Goal: Information Seeking & Learning: Learn about a topic

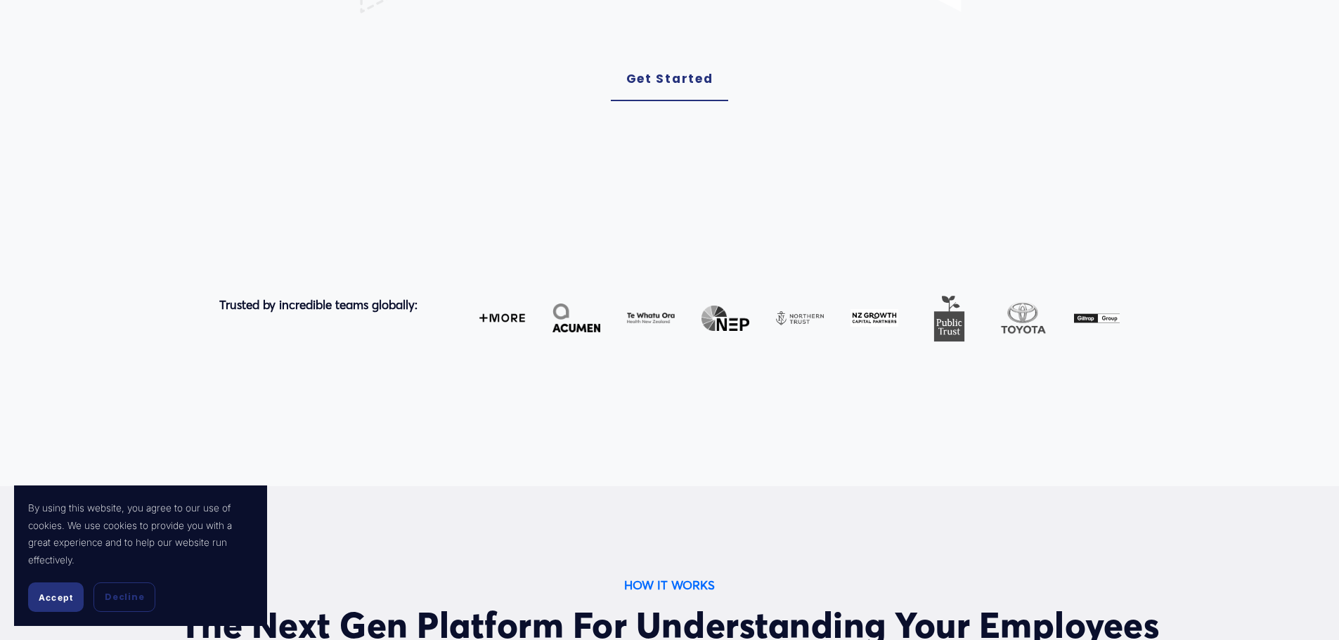
scroll to position [913, 0]
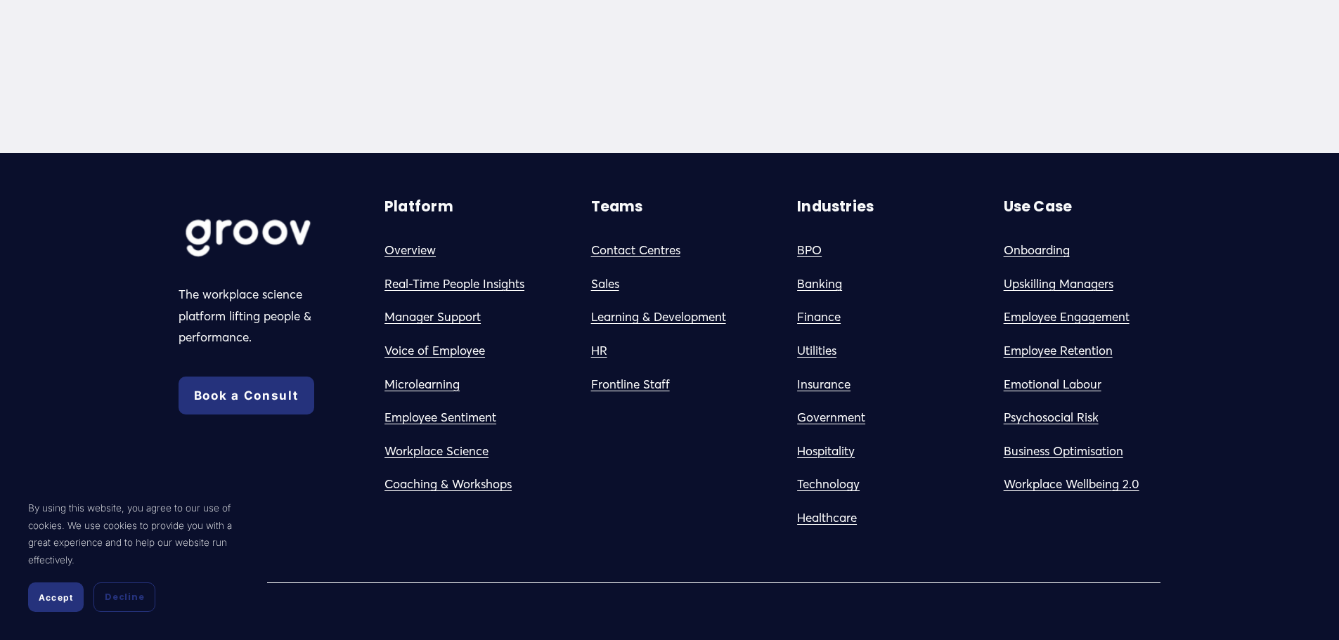
scroll to position [1897, 0]
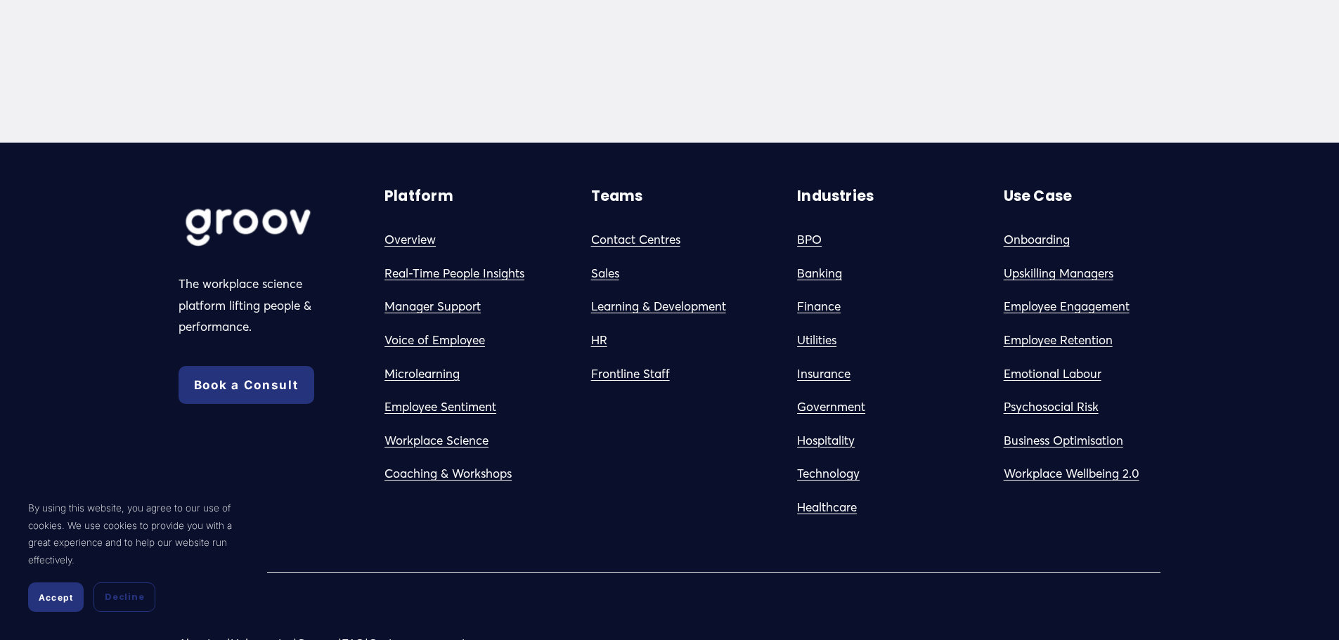
click at [1074, 396] on link "Psychosocial Risk" at bounding box center [1050, 407] width 95 height 22
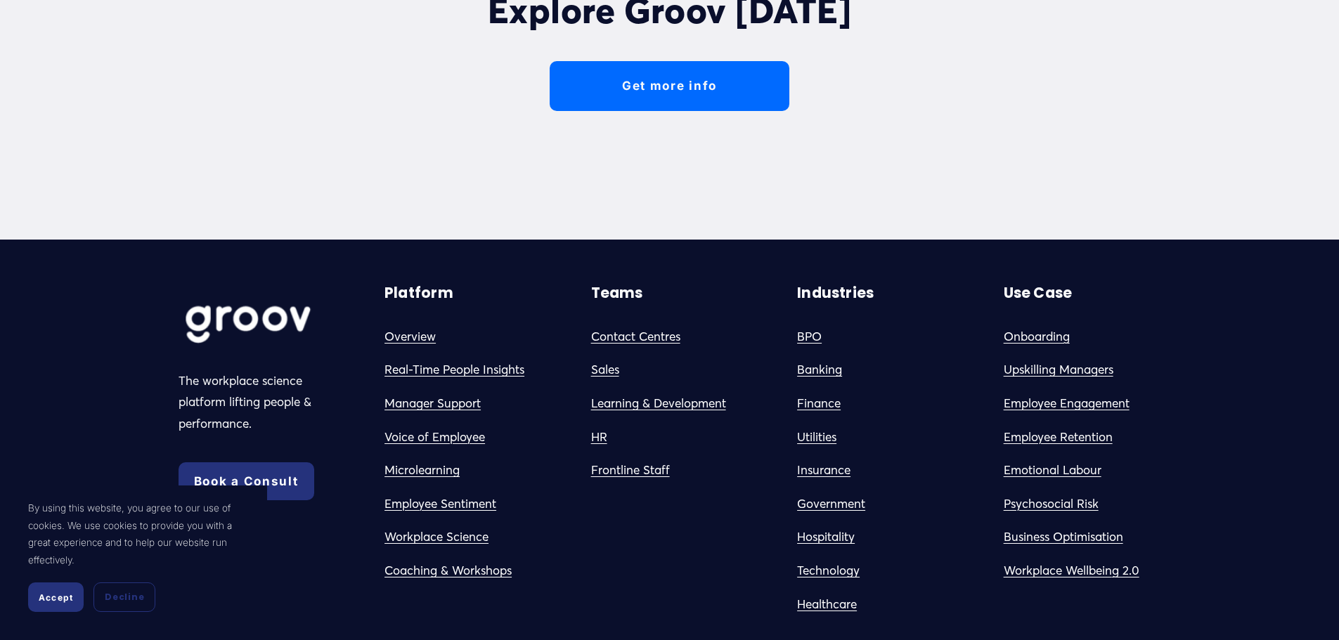
scroll to position [5059, 0]
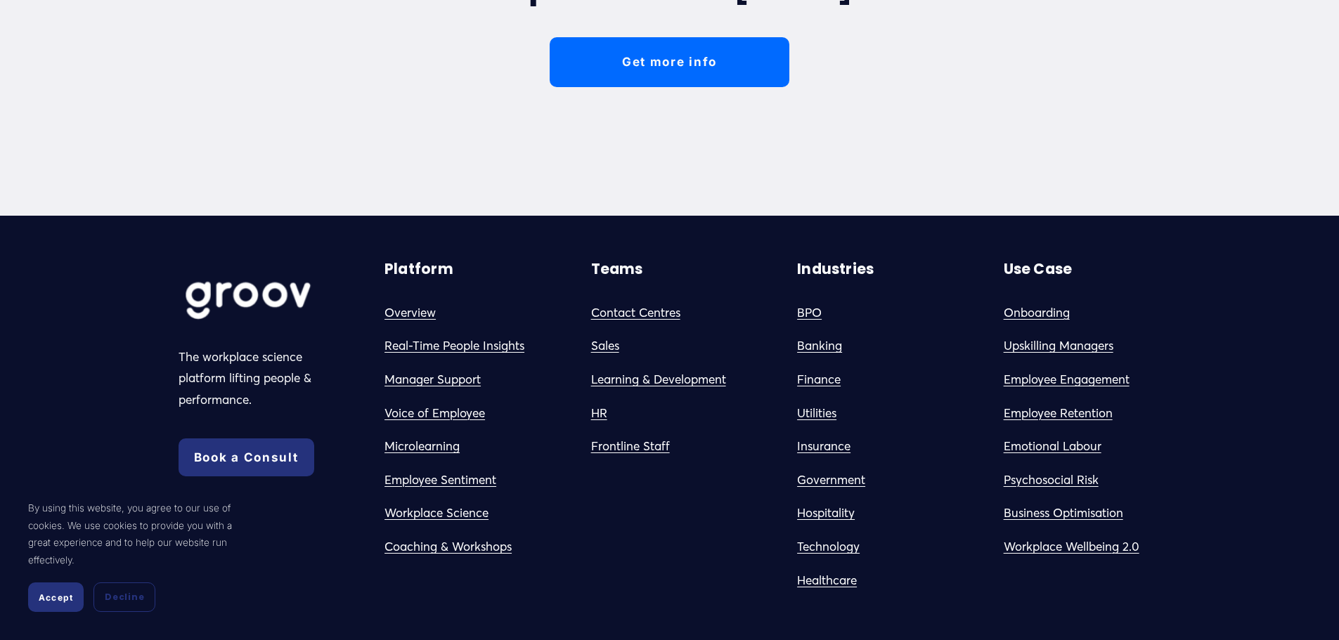
click at [419, 436] on link "Microlearning" at bounding box center [421, 447] width 75 height 22
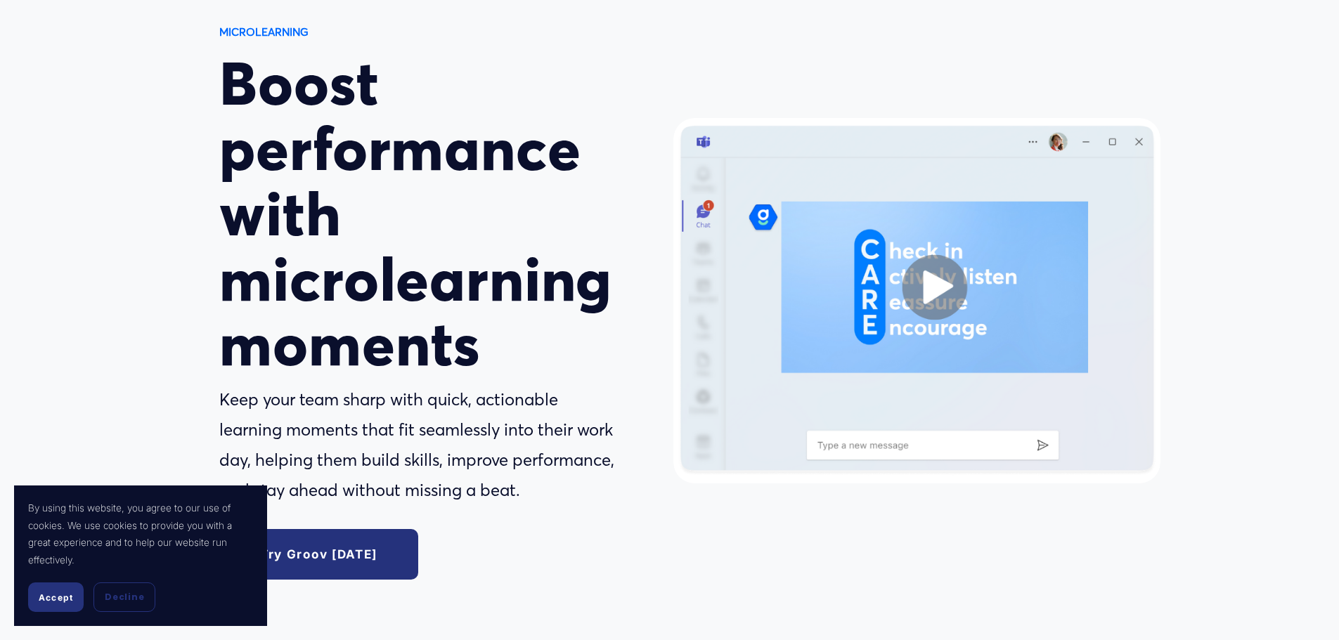
scroll to position [141, 0]
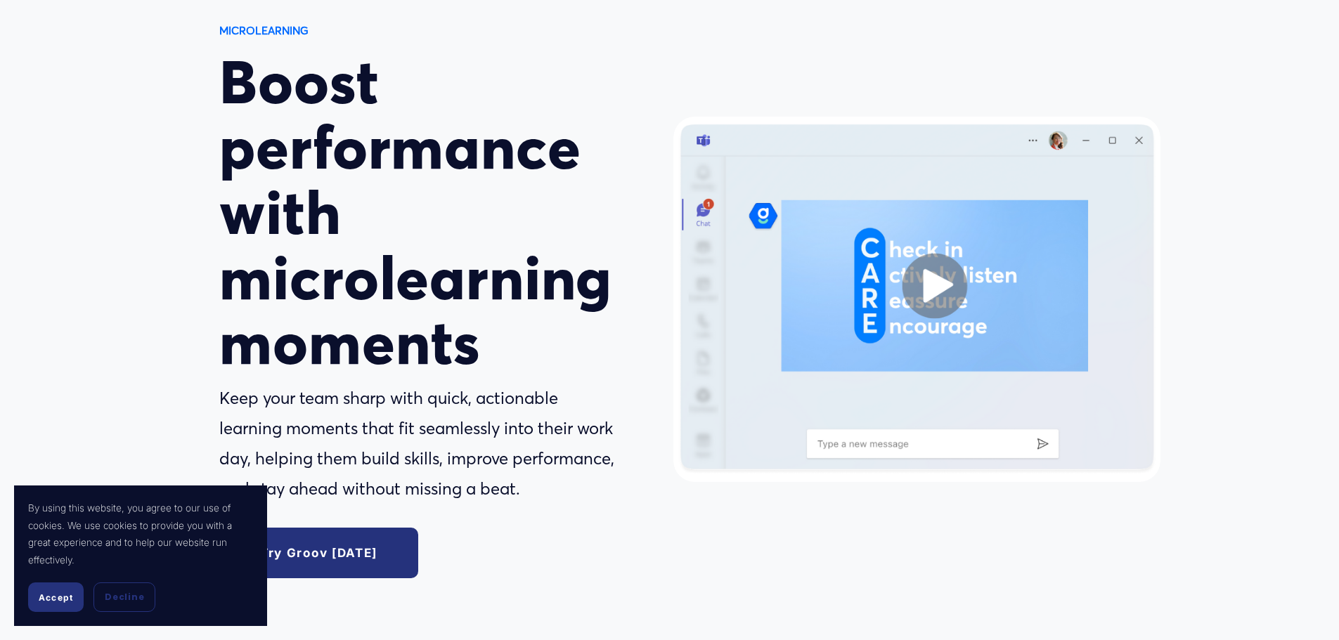
click at [928, 280] on div at bounding box center [916, 299] width 487 height 365
click at [930, 285] on div at bounding box center [916, 299] width 487 height 365
click at [944, 294] on div at bounding box center [916, 299] width 487 height 365
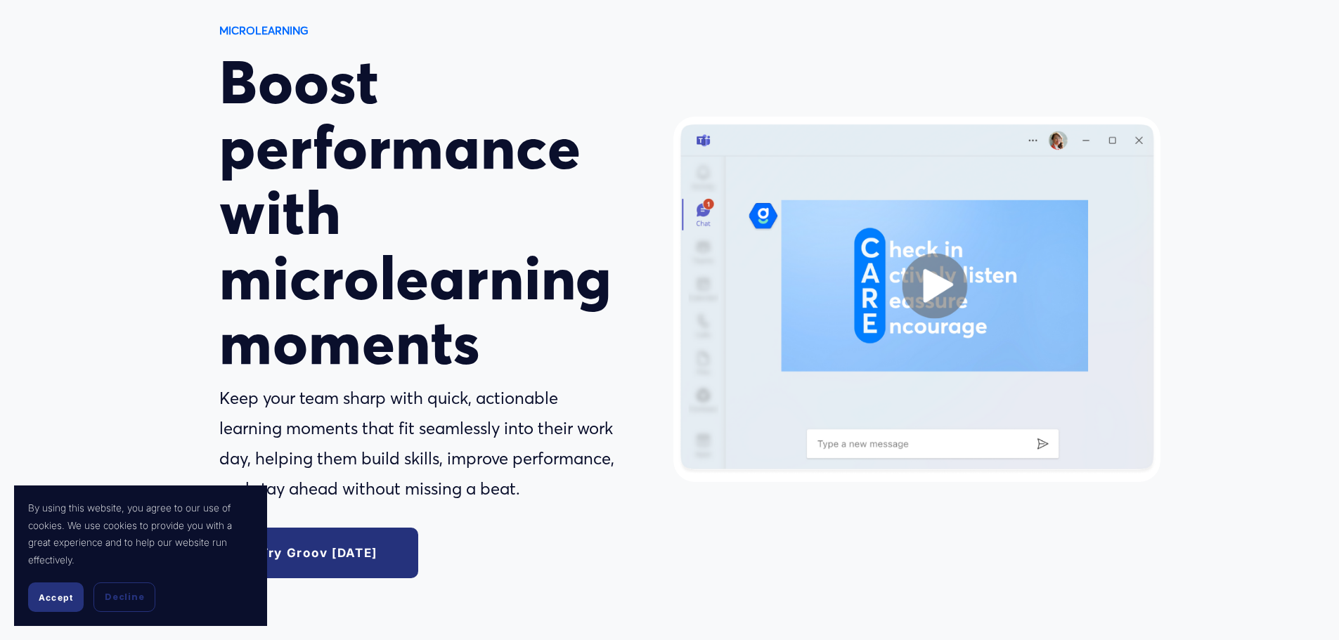
click at [845, 351] on div at bounding box center [916, 299] width 487 height 365
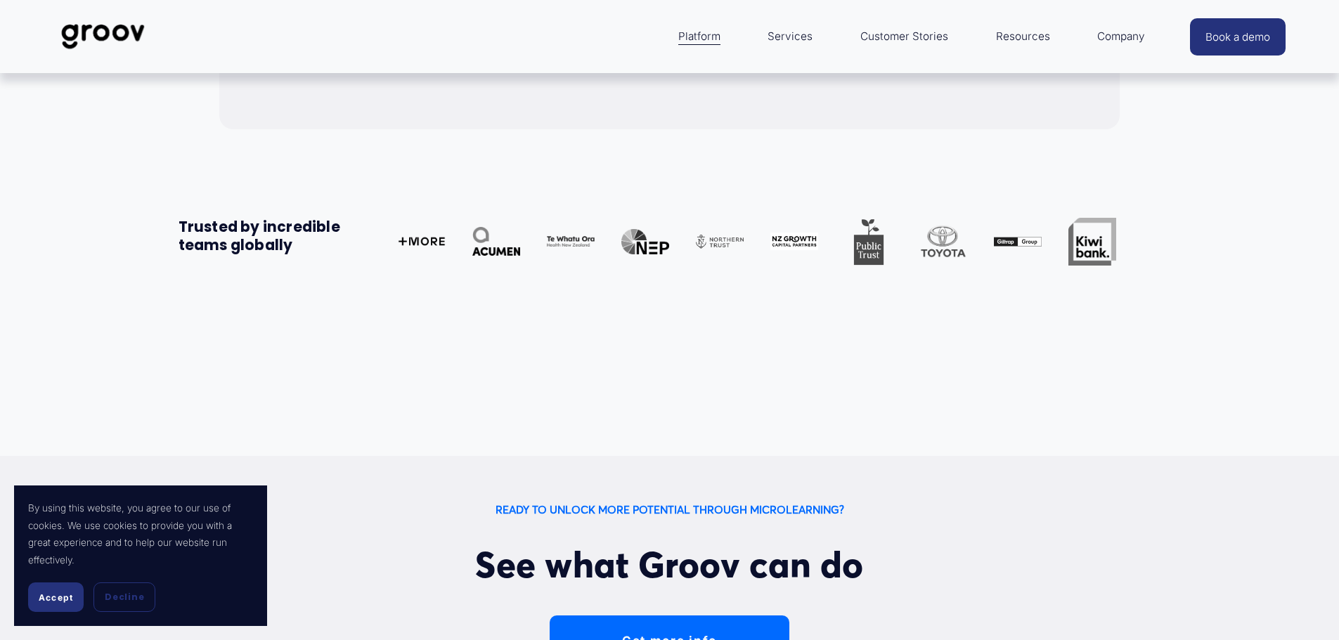
scroll to position [3584, 0]
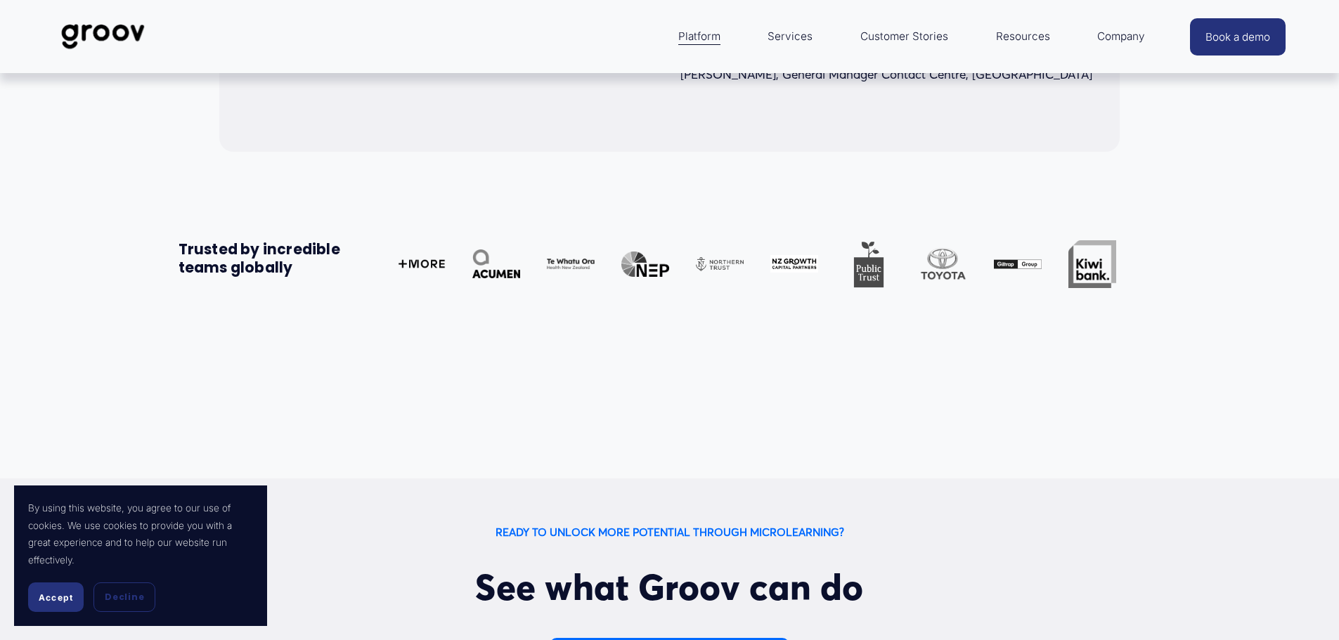
click at [70, 604] on button "Accept" at bounding box center [56, 598] width 56 height 30
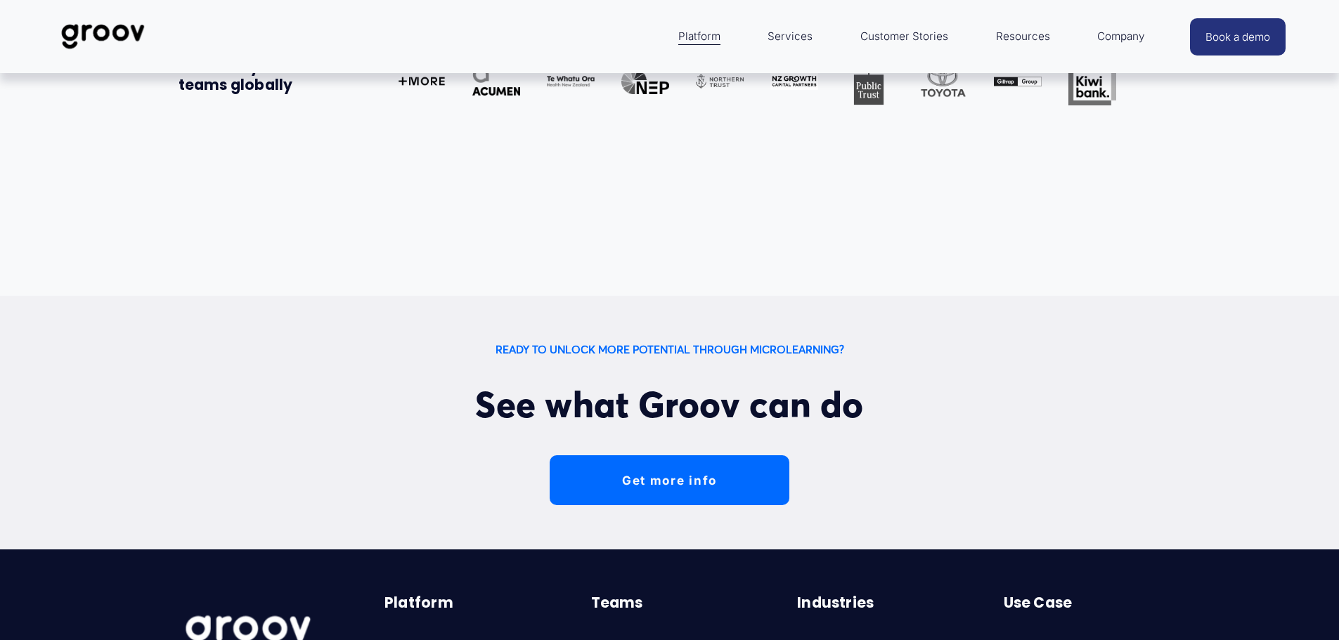
scroll to position [4216, 0]
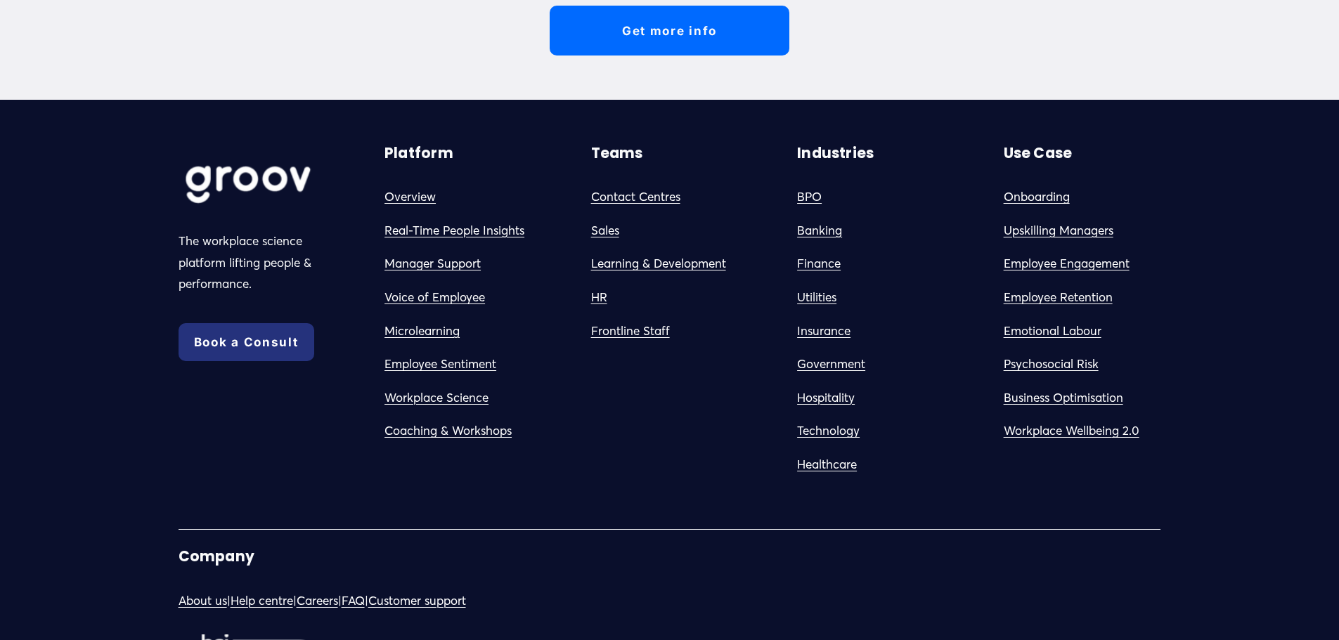
click at [644, 273] on link "Learning & Development" at bounding box center [658, 264] width 135 height 22
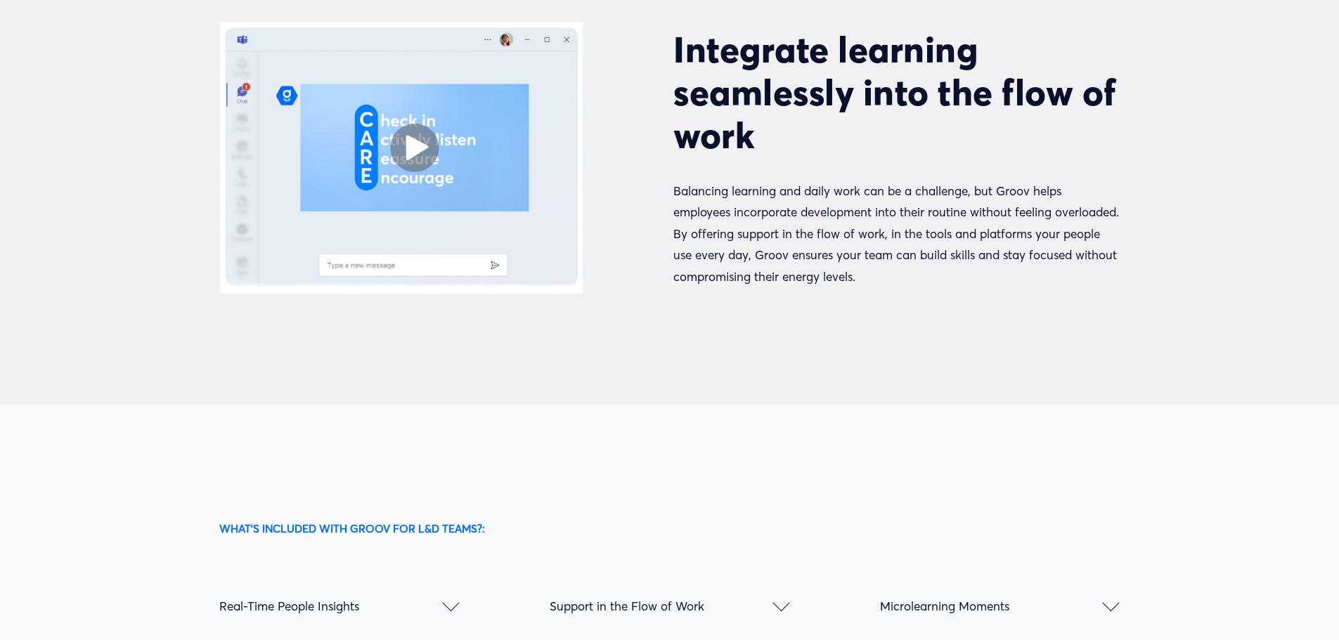
scroll to position [2249, 0]
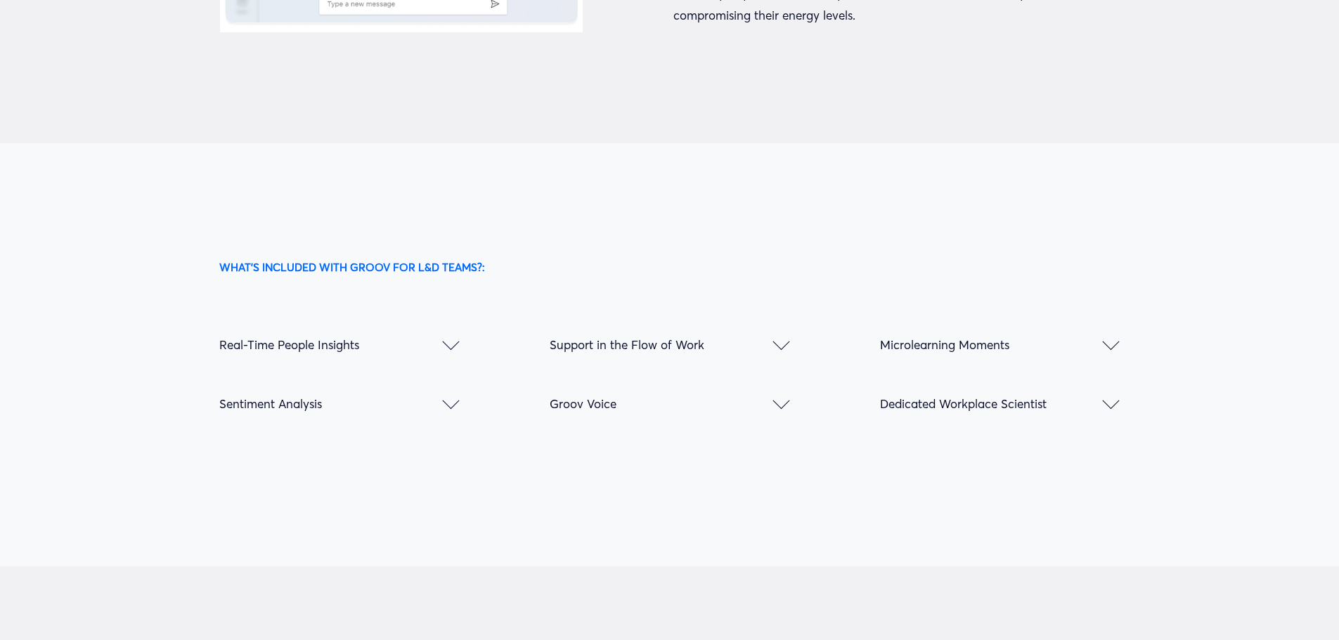
click at [772, 337] on span "Support in the Flow of Work" at bounding box center [660, 344] width 223 height 15
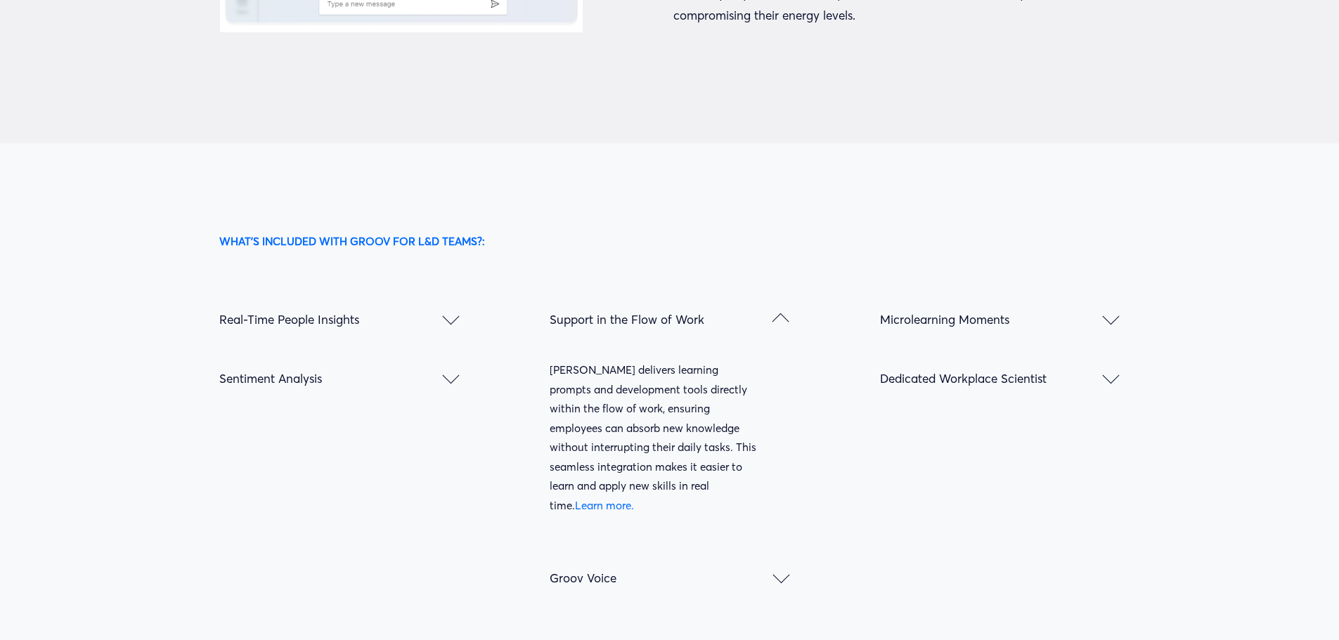
click at [772, 290] on button "Support in the Flow of Work" at bounding box center [669, 319] width 240 height 59
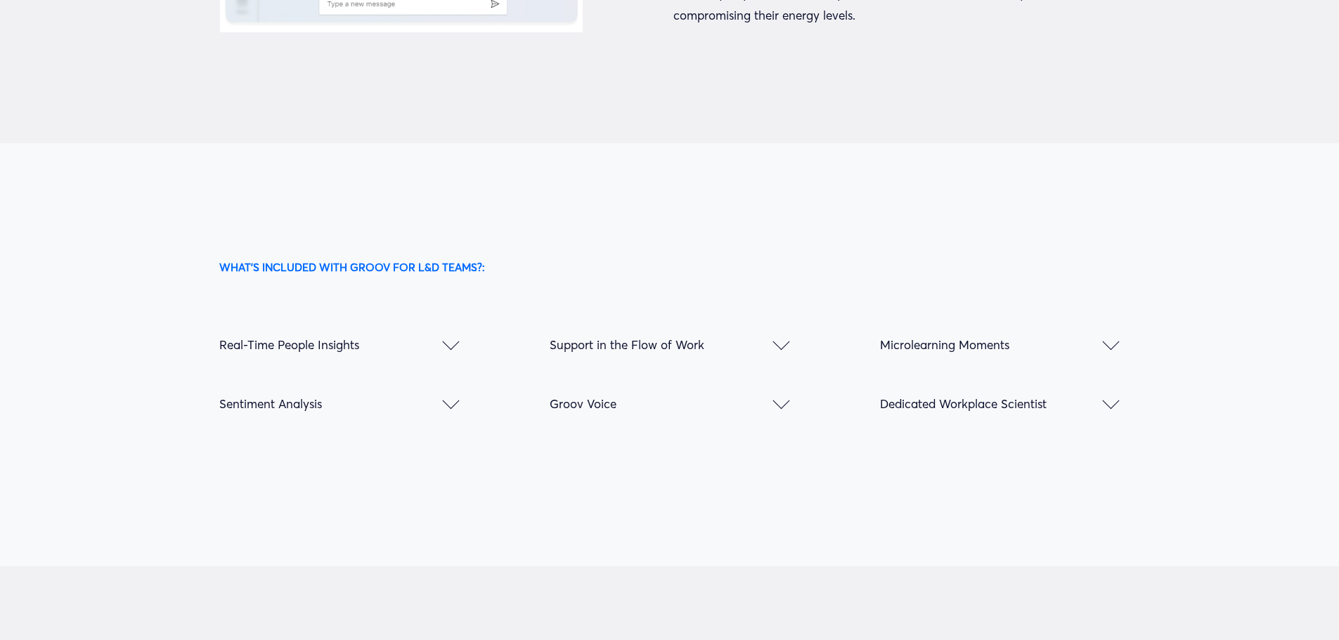
click at [441, 337] on span "Real-Time People Insights" at bounding box center [330, 344] width 223 height 15
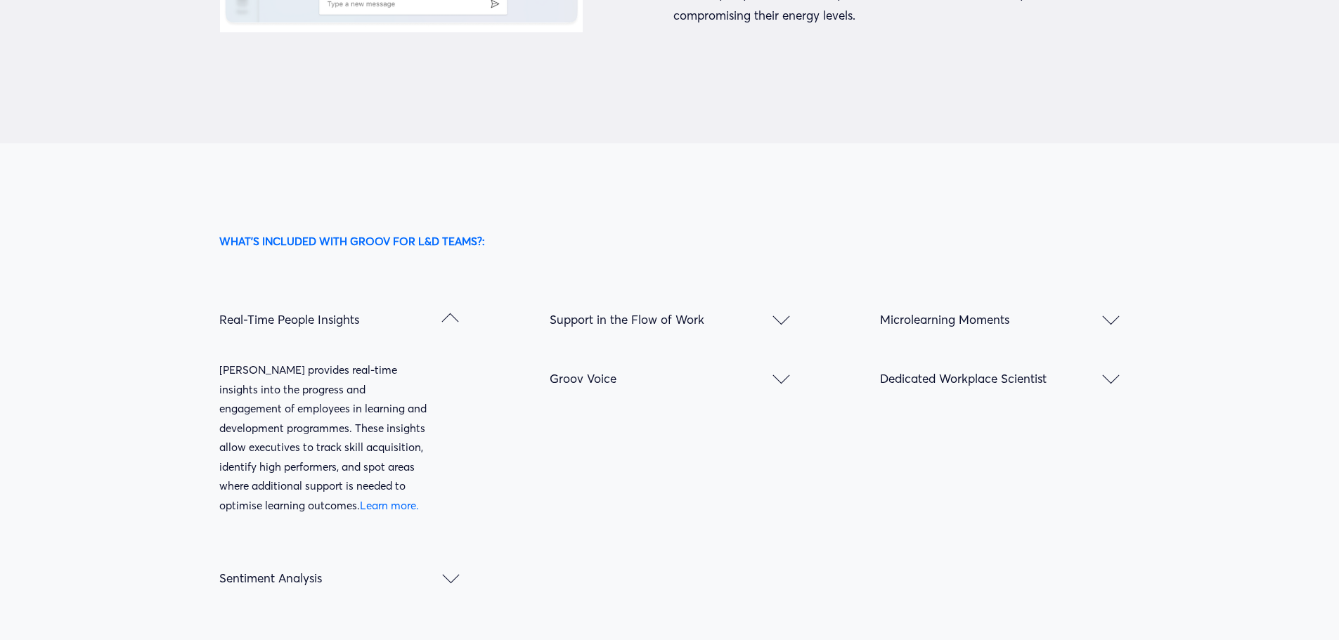
click at [360, 499] on link "Learn more." at bounding box center [389, 505] width 59 height 13
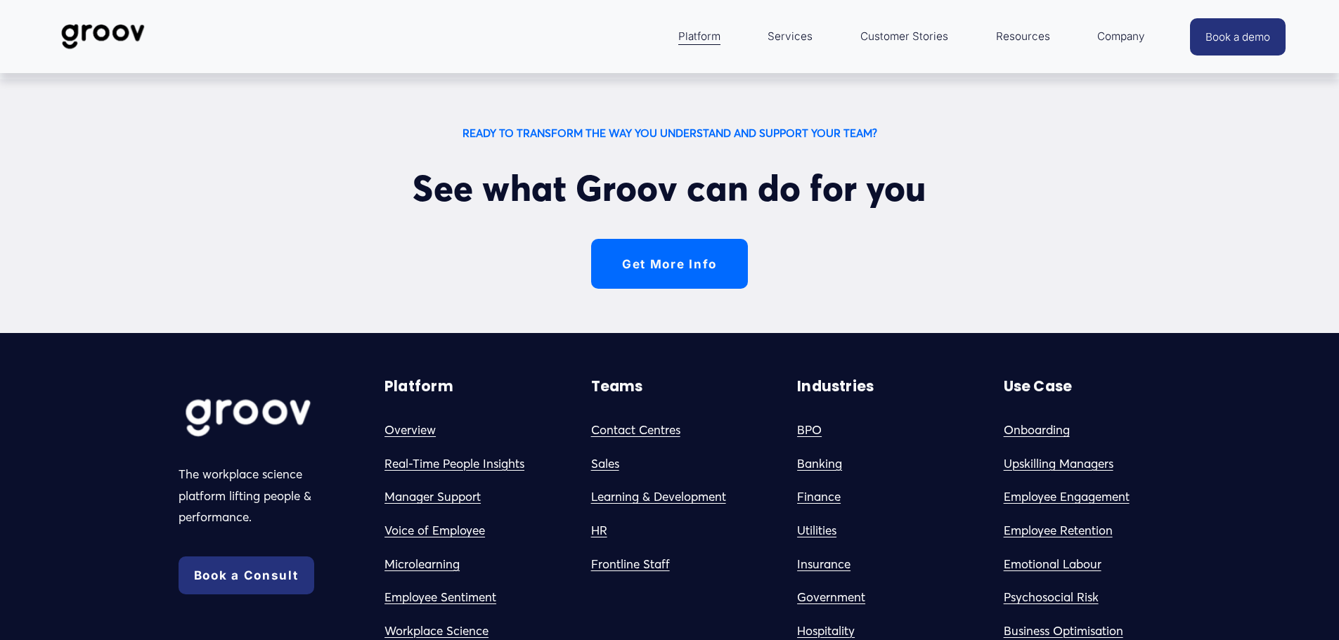
scroll to position [3688, 0]
